Goal: Check status: Check status

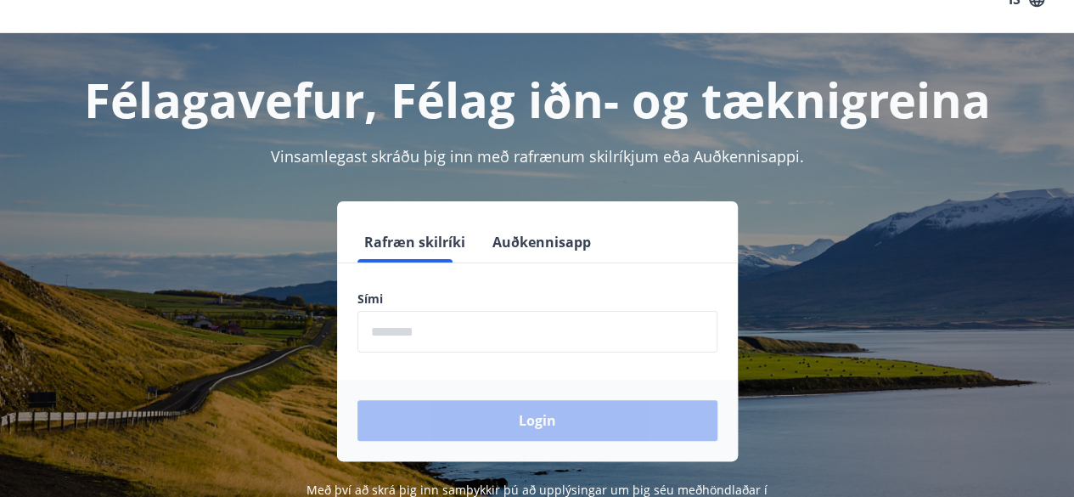
scroll to position [33, 0]
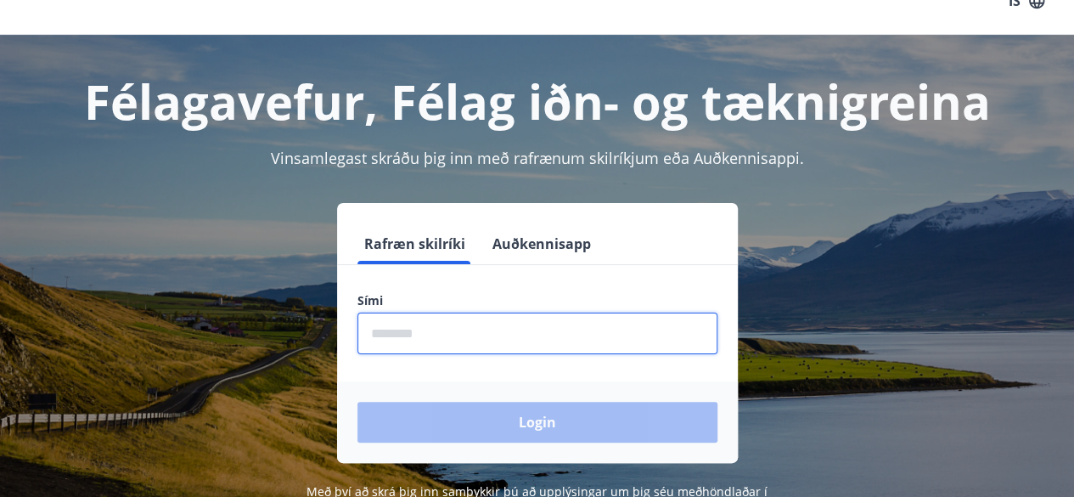
click at [504, 329] on input "phone" at bounding box center [537, 333] width 360 height 42
type input "********"
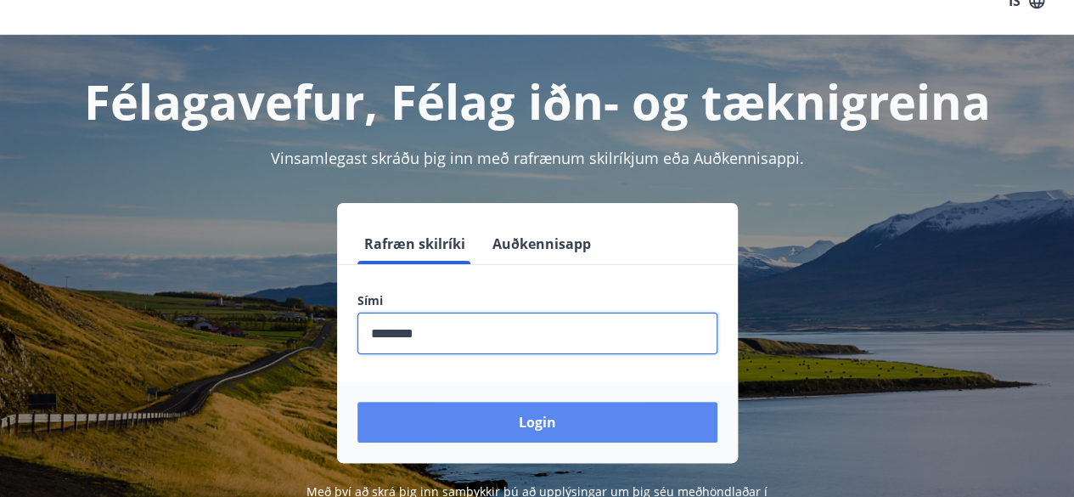
click at [509, 427] on button "Login" at bounding box center [537, 422] width 360 height 41
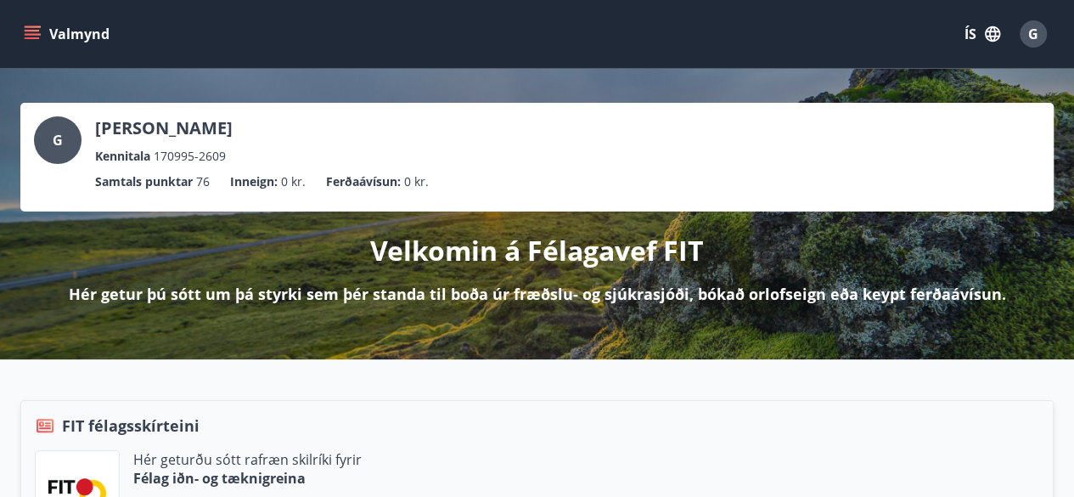
click at [71, 39] on button "Valmynd" at bounding box center [68, 34] width 96 height 31
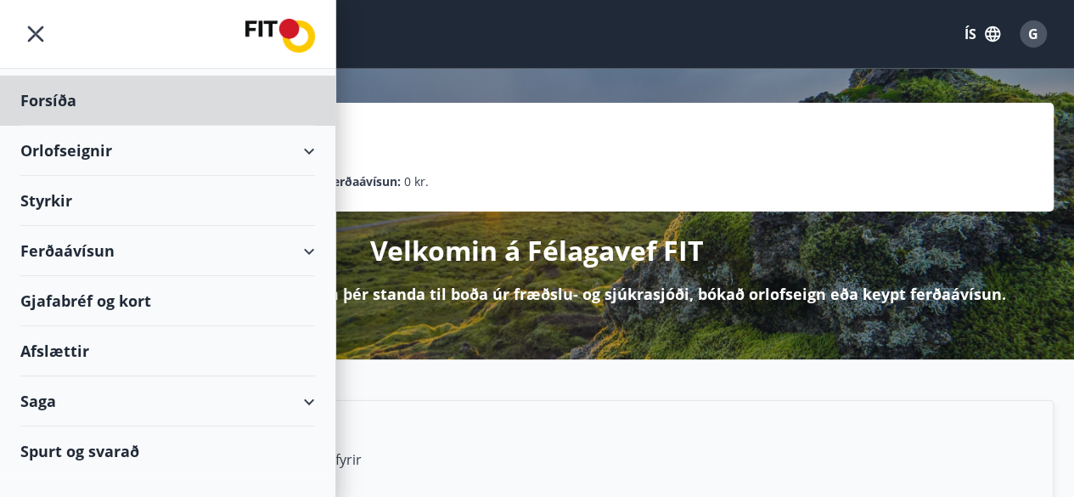
click at [58, 126] on div "Styrkir" at bounding box center [167, 101] width 295 height 50
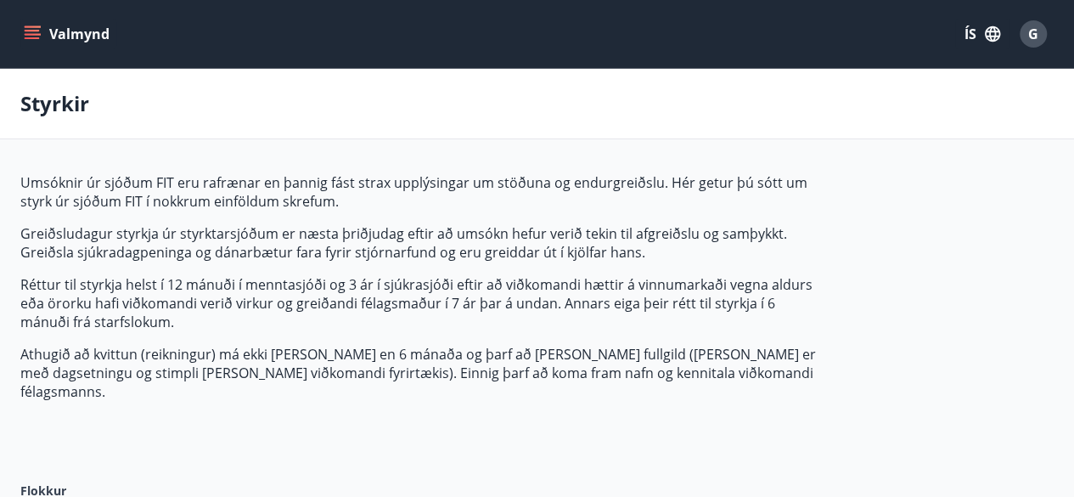
type input "***"
click at [66, 44] on button "Valmynd" at bounding box center [68, 34] width 96 height 31
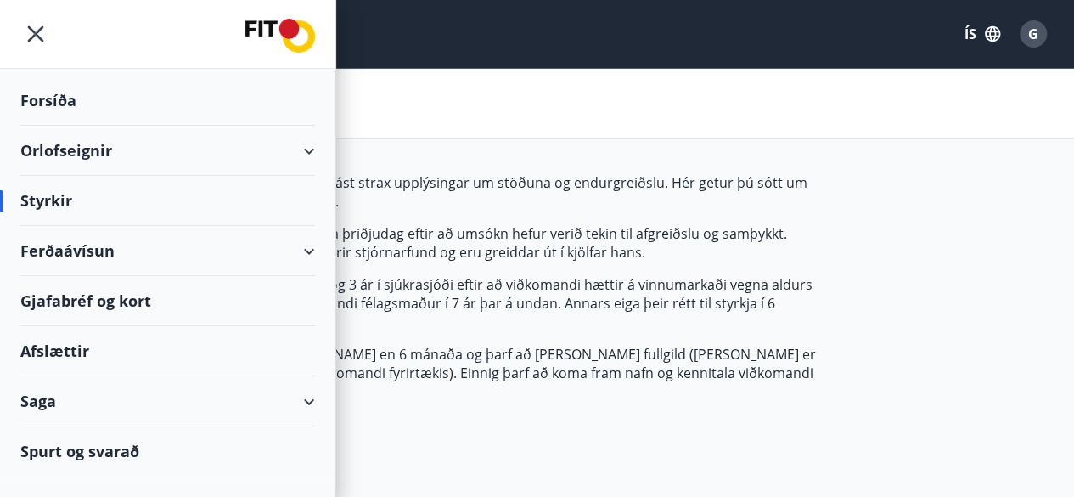
click at [309, 399] on div "Saga" at bounding box center [167, 401] width 295 height 50
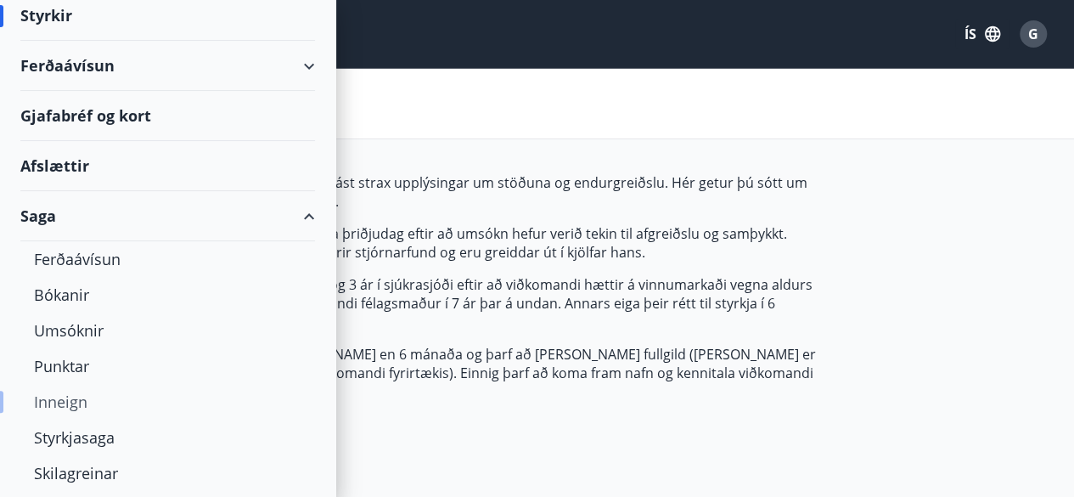
scroll to position [226, 0]
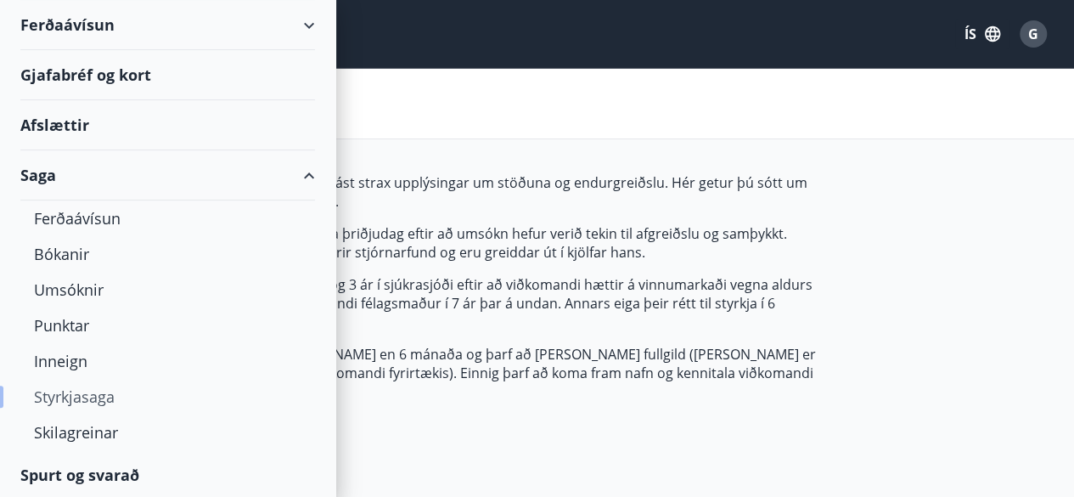
click at [97, 397] on div "Styrkjasaga" at bounding box center [167, 397] width 267 height 36
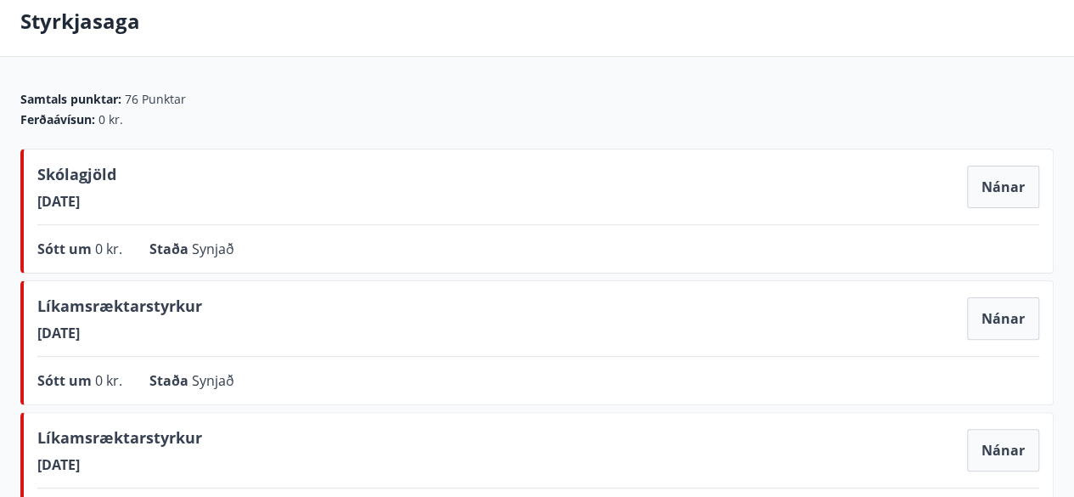
scroll to position [84, 0]
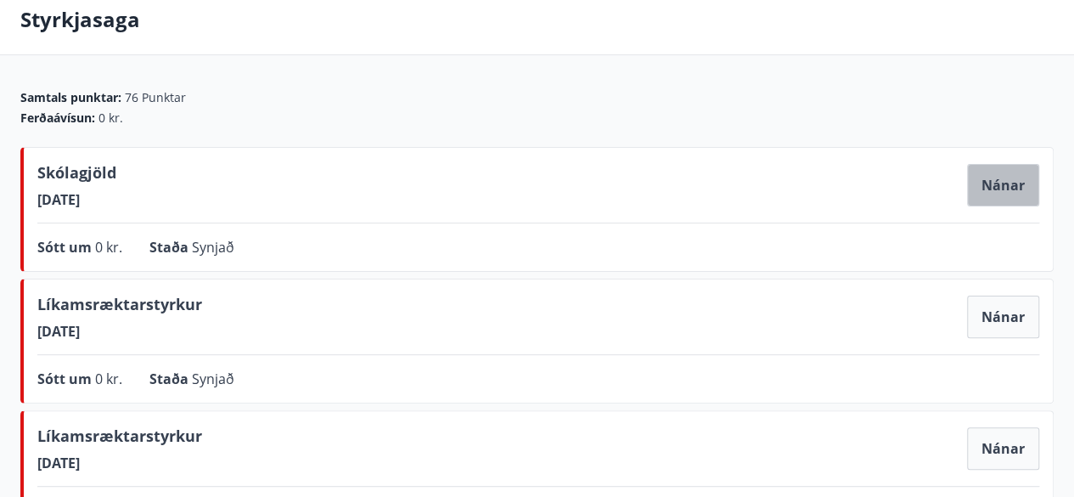
click at [1004, 182] on button "Nánar" at bounding box center [1003, 185] width 72 height 42
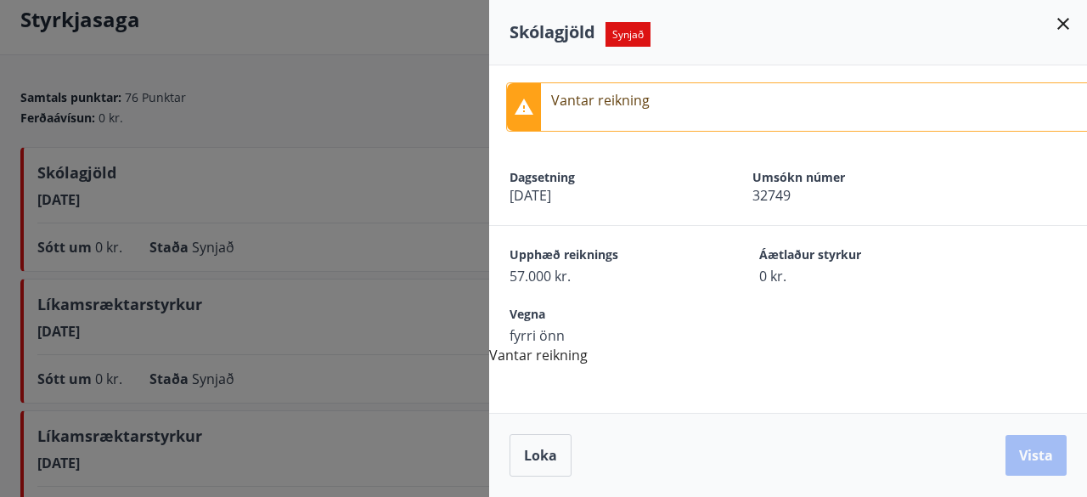
click at [427, 277] on div at bounding box center [543, 248] width 1087 height 497
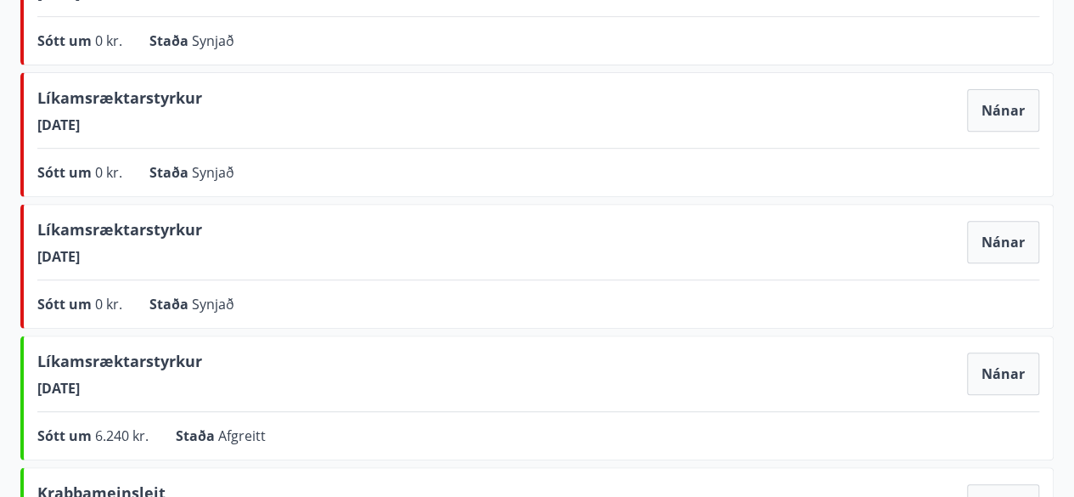
scroll to position [302, 0]
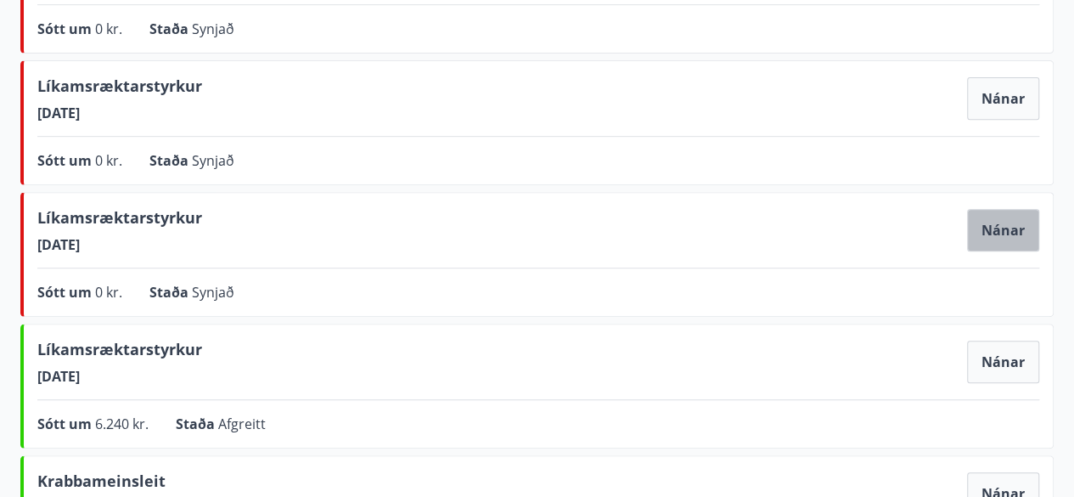
drag, startPoint x: 571, startPoint y: 95, endPoint x: 1013, endPoint y: 228, distance: 461.8
click at [1013, 228] on button "Nánar" at bounding box center [1003, 230] width 72 height 42
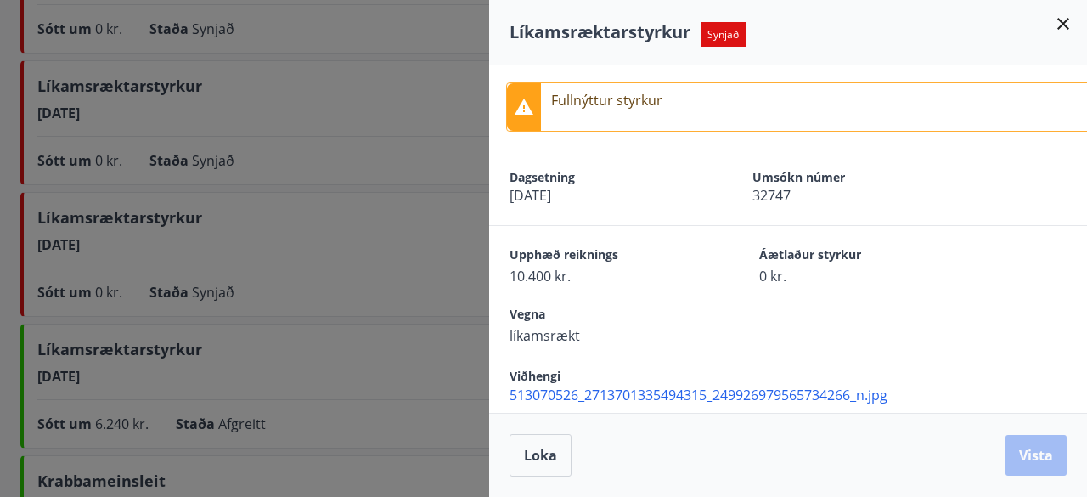
click at [1013, 228] on div "Upphæð reiknings 10.400 kr. Áætlaður styrkur 0 kr." at bounding box center [788, 255] width 598 height 59
click at [379, 269] on div at bounding box center [543, 248] width 1087 height 497
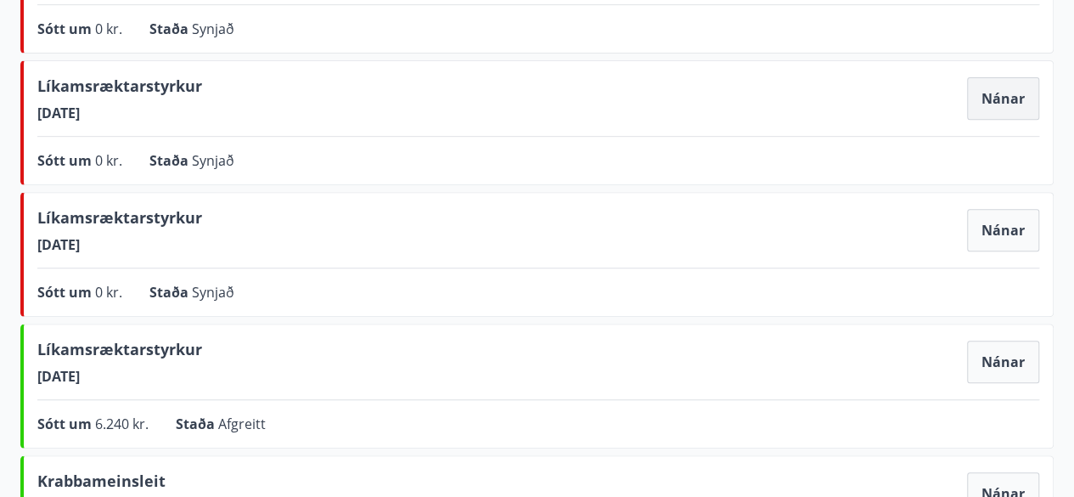
click at [1005, 104] on button "Nánar" at bounding box center [1003, 98] width 72 height 42
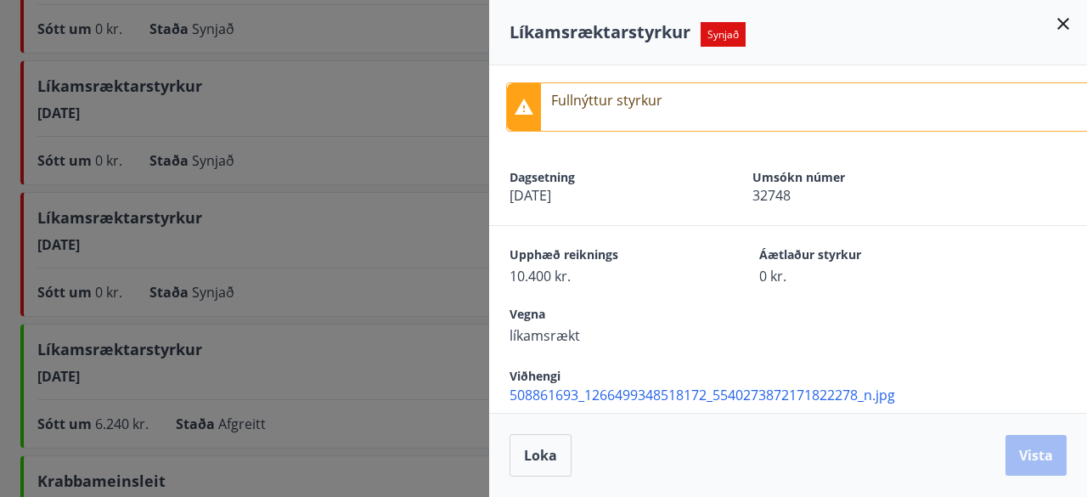
click at [358, 341] on div at bounding box center [543, 248] width 1087 height 497
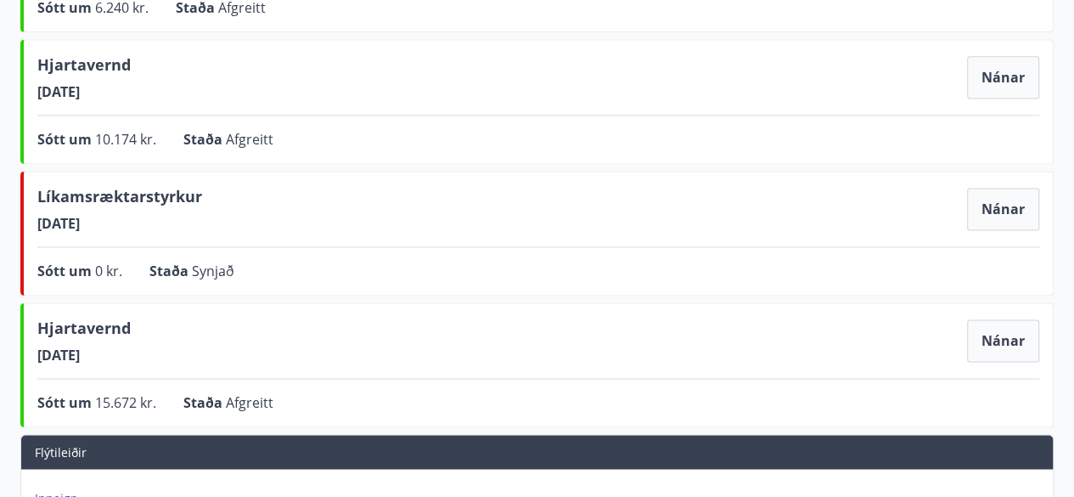
scroll to position [1114, 0]
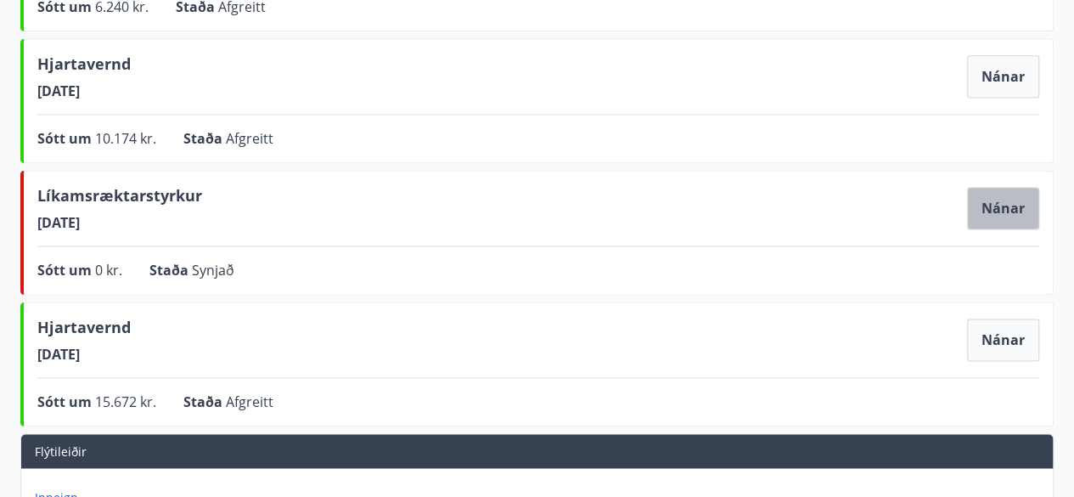
click at [998, 222] on button "Nánar" at bounding box center [1003, 208] width 72 height 42
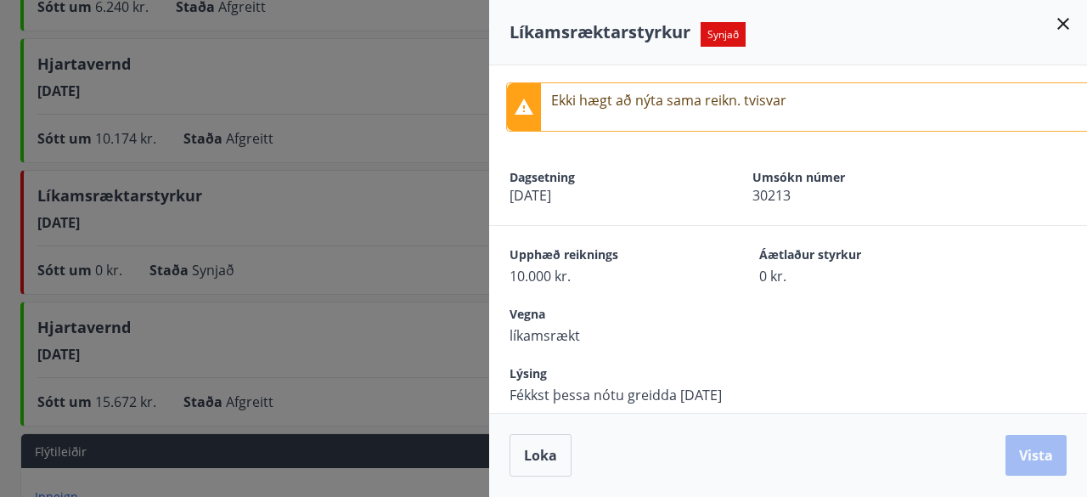
click at [374, 217] on div at bounding box center [543, 248] width 1087 height 497
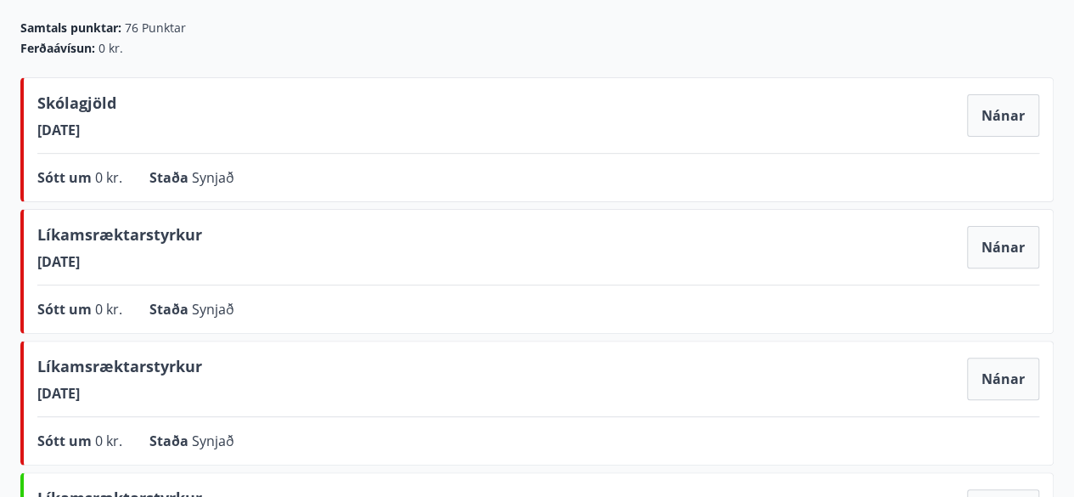
scroll to position [150, 0]
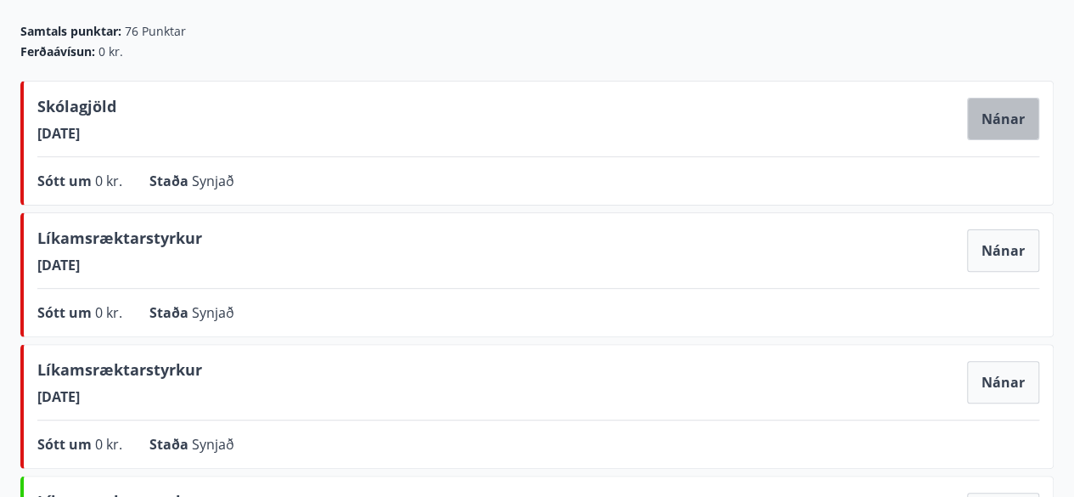
click at [1007, 123] on button "Nánar" at bounding box center [1003, 119] width 72 height 42
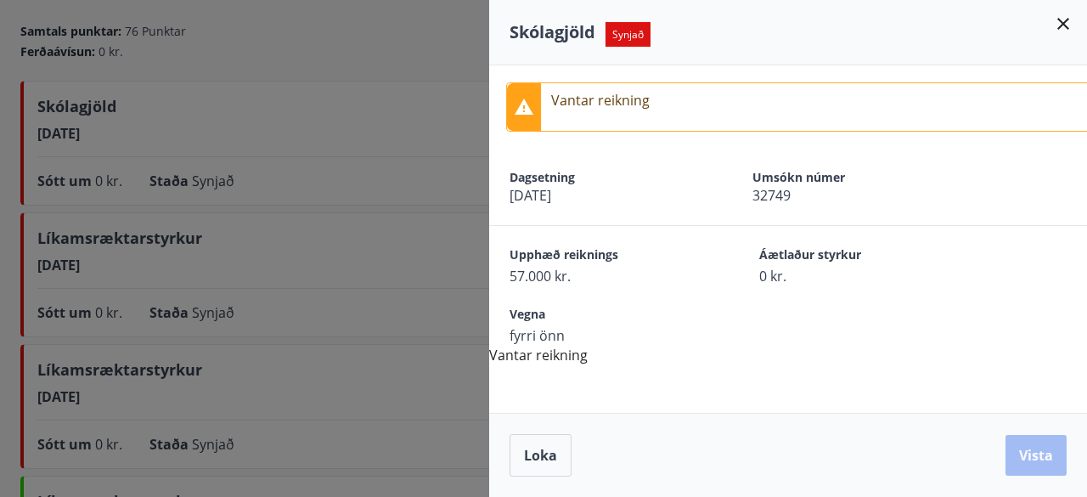
click at [377, 351] on div at bounding box center [543, 248] width 1087 height 497
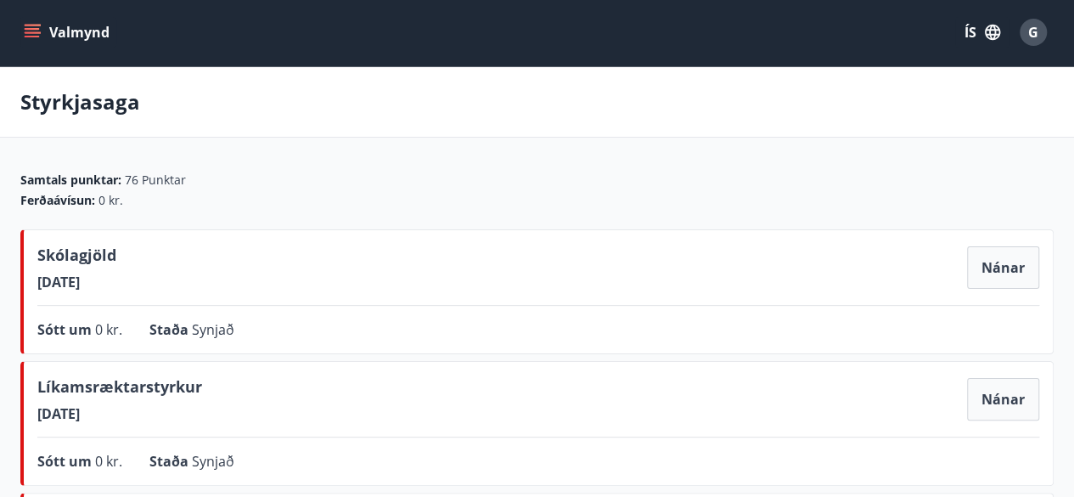
scroll to position [1, 0]
